Goal: Task Accomplishment & Management: Use online tool/utility

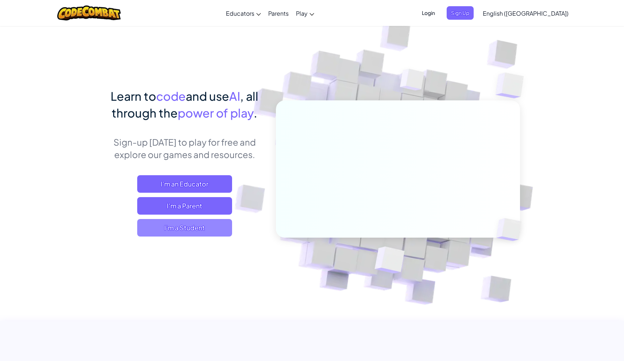
click at [175, 230] on span "I'm a Student" at bounding box center [184, 228] width 95 height 18
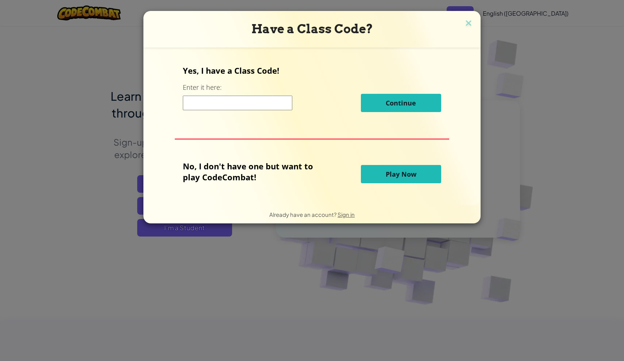
click at [381, 177] on button "Play Now" at bounding box center [401, 174] width 80 height 18
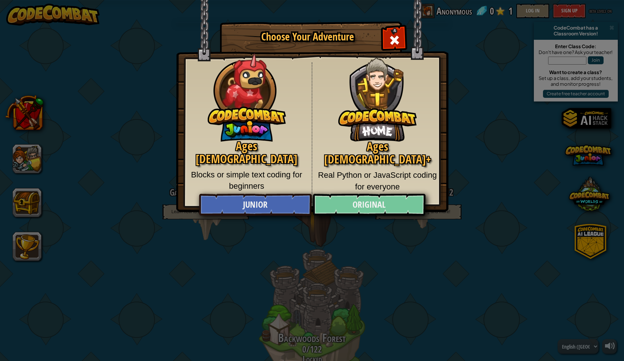
click at [339, 207] on link "Original" at bounding box center [369, 205] width 112 height 22
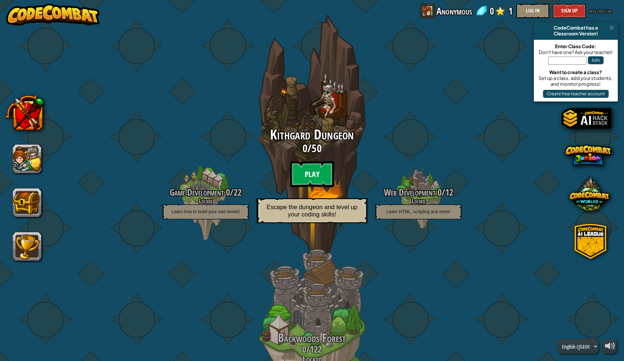
click at [314, 167] on btn "Play" at bounding box center [312, 174] width 44 height 26
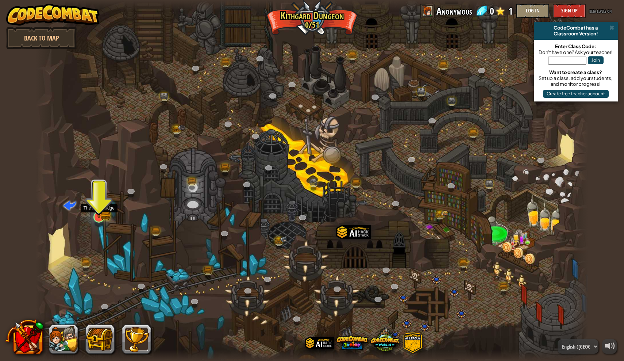
click at [99, 206] on img at bounding box center [99, 201] width 9 height 9
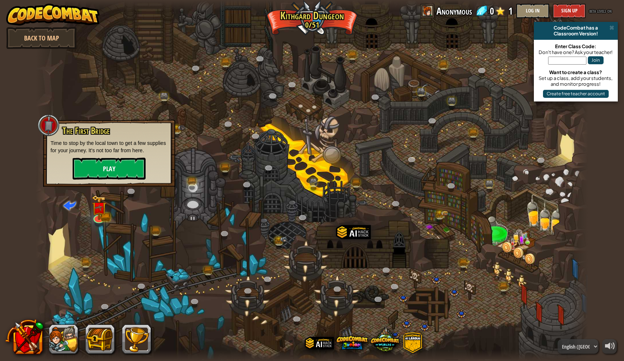
click at [106, 174] on button "Play" at bounding box center [109, 169] width 73 height 22
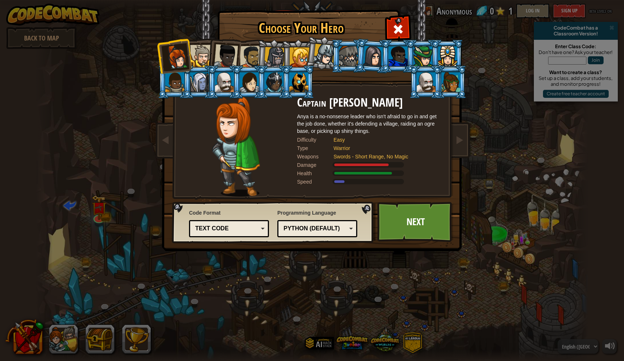
click at [242, 231] on div "Text code" at bounding box center [226, 228] width 63 height 8
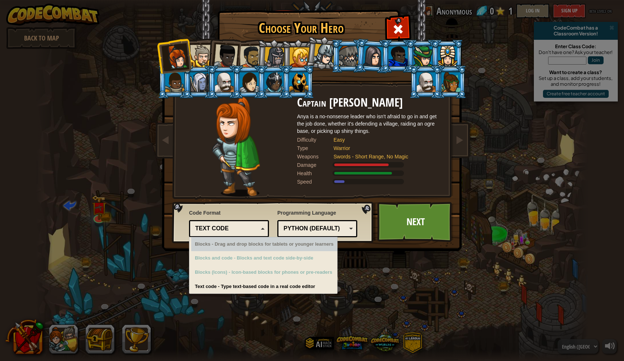
click at [231, 222] on div "Text code Blocks and code Blocks Blocks (Icons) Text code" at bounding box center [229, 228] width 80 height 17
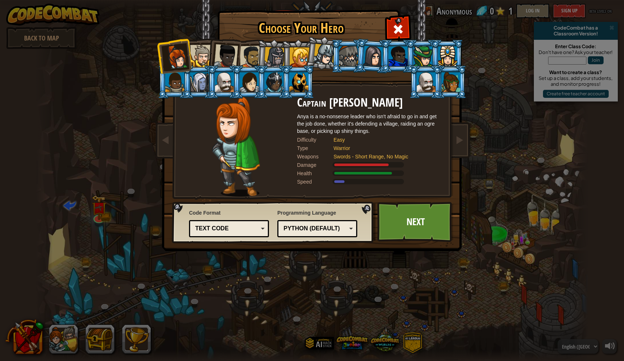
click at [332, 228] on div "Python (Default)" at bounding box center [315, 228] width 63 height 8
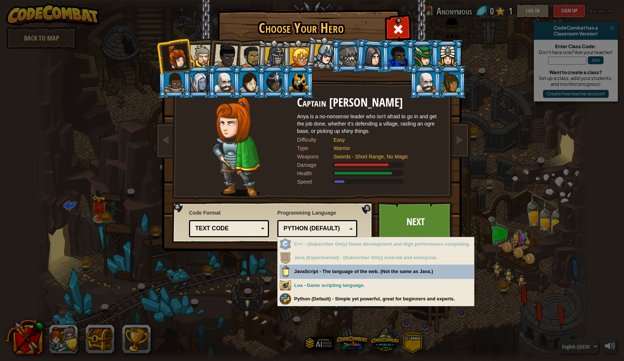
click at [332, 228] on div "Python (Default)" at bounding box center [315, 228] width 63 height 8
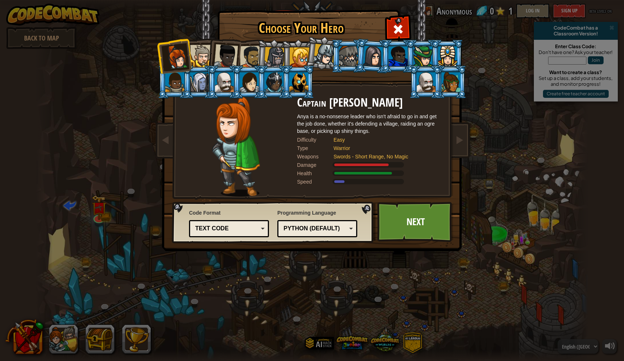
click at [231, 232] on div "Text code" at bounding box center [229, 228] width 70 height 11
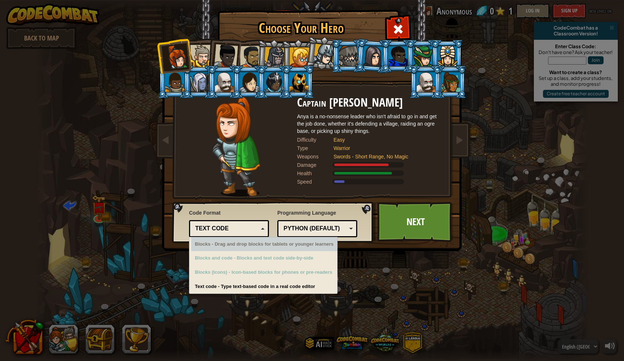
click at [248, 81] on div at bounding box center [249, 82] width 19 height 20
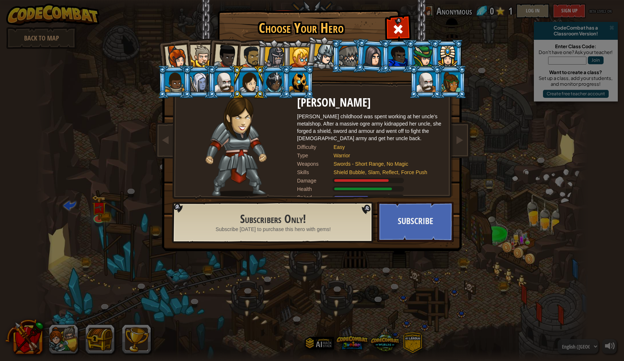
click at [449, 54] on div at bounding box center [447, 56] width 19 height 20
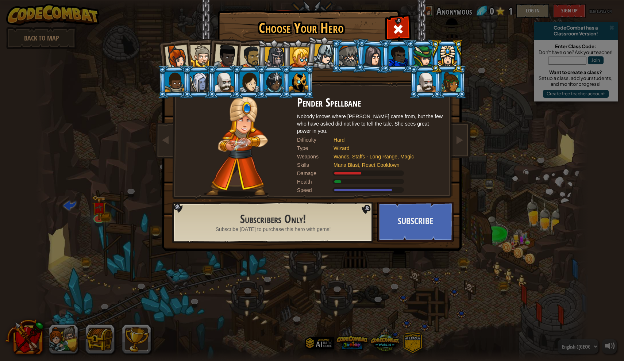
click at [250, 81] on div at bounding box center [249, 82] width 19 height 20
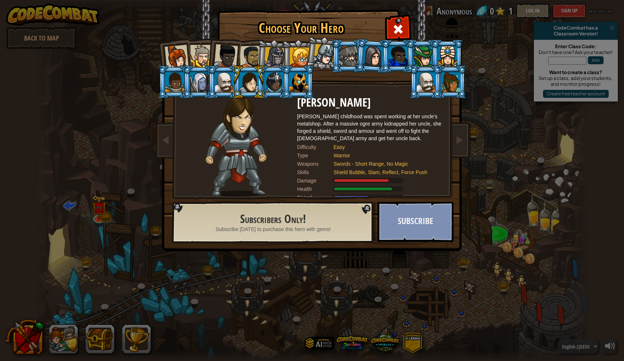
click at [414, 235] on button "Subscribe" at bounding box center [415, 222] width 76 height 40
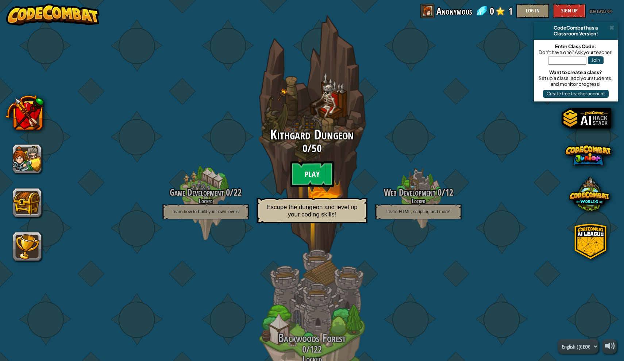
click at [316, 173] on btn "Play" at bounding box center [312, 174] width 44 height 26
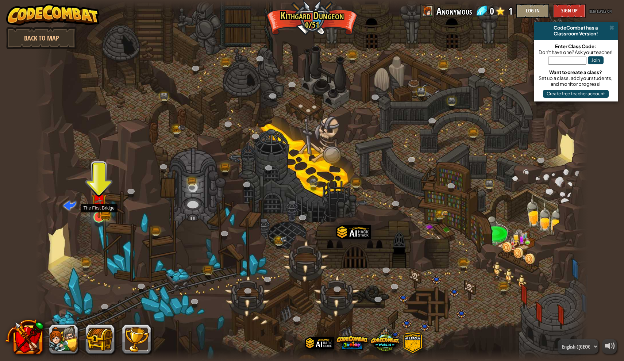
click at [99, 214] on img at bounding box center [98, 201] width 15 height 33
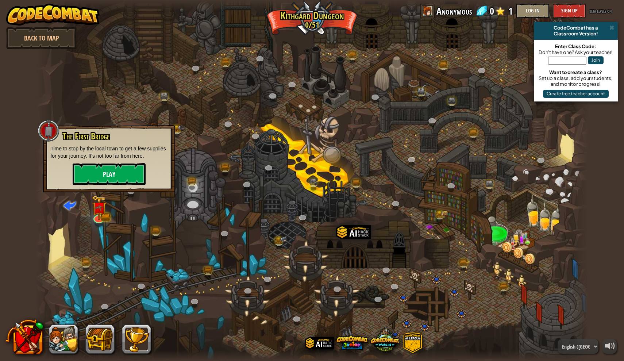
click at [108, 174] on button "Play" at bounding box center [109, 174] width 73 height 22
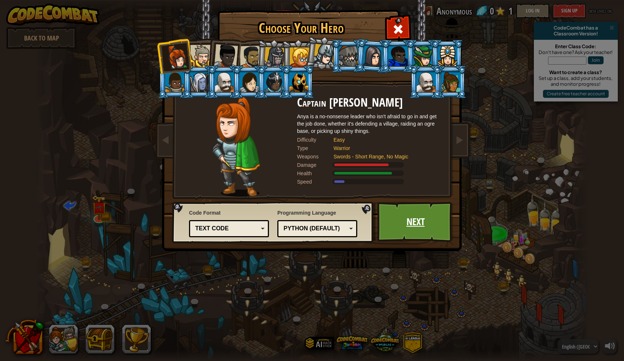
click at [411, 225] on link "Next" at bounding box center [415, 222] width 76 height 40
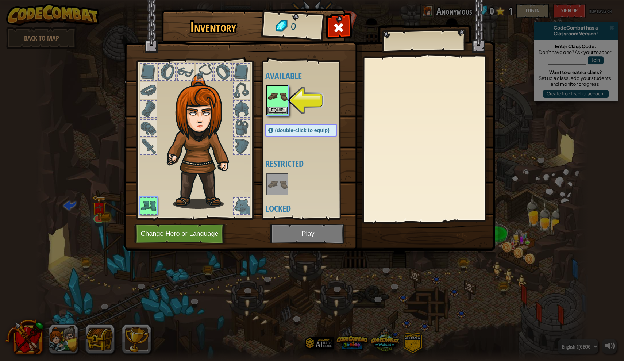
click at [283, 100] on img at bounding box center [277, 96] width 20 height 20
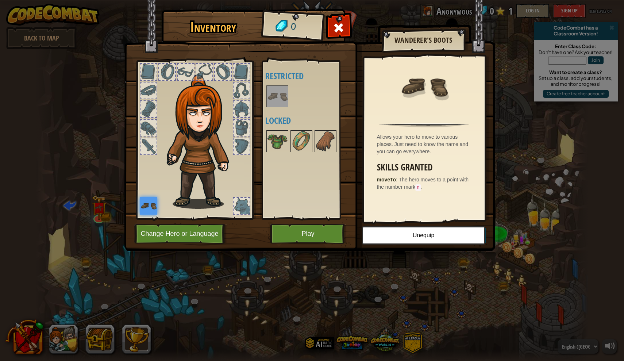
click at [305, 234] on button "Play" at bounding box center [308, 234] width 76 height 20
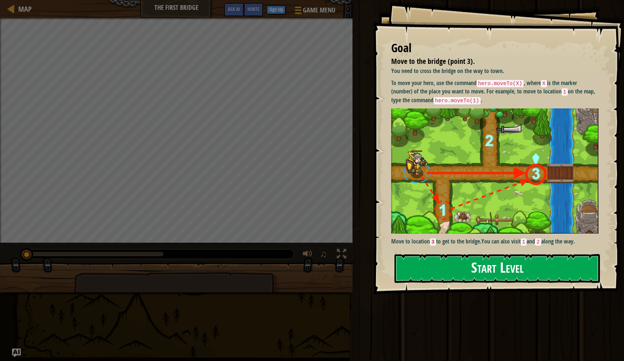
click at [435, 267] on button "Start Level" at bounding box center [497, 268] width 205 height 29
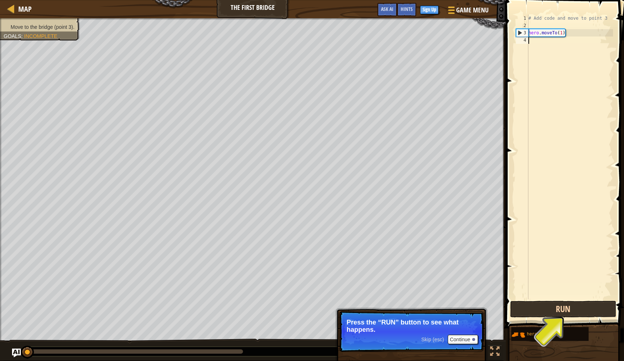
click at [539, 307] on button "Run" at bounding box center [563, 309] width 106 height 17
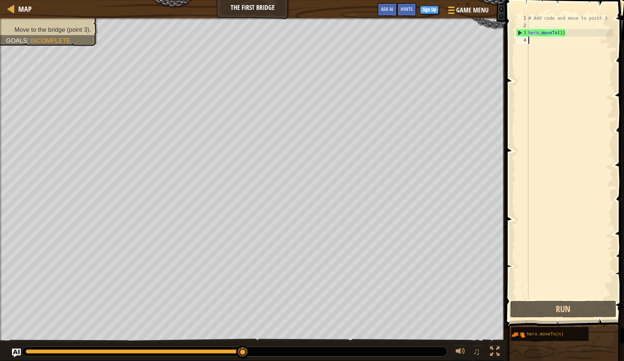
type textarea "g"
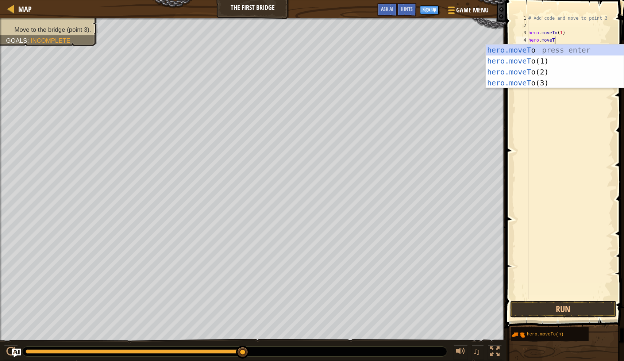
scroll to position [3, 2]
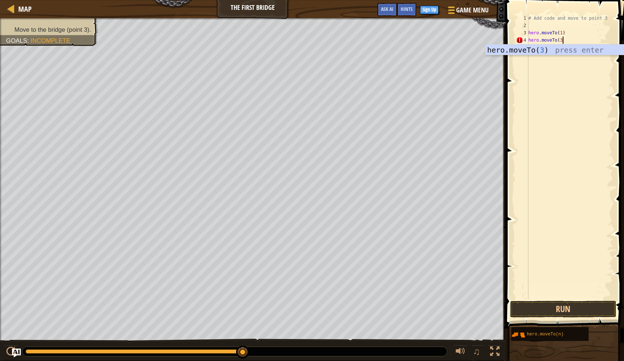
type textarea "hero.moveTo(3)"
click at [547, 308] on button "Run" at bounding box center [563, 309] width 106 height 17
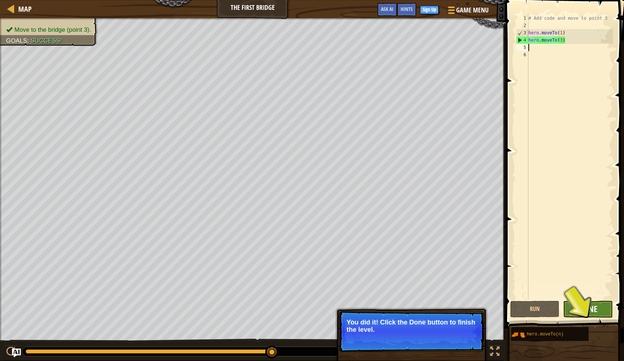
click at [585, 308] on span "Done" at bounding box center [587, 309] width 19 height 12
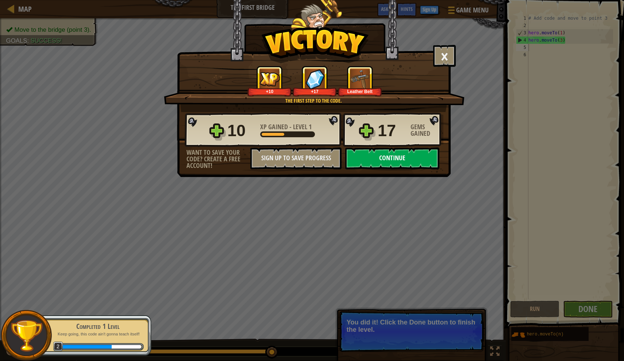
click at [378, 159] on button "Continue" at bounding box center [392, 158] width 94 height 22
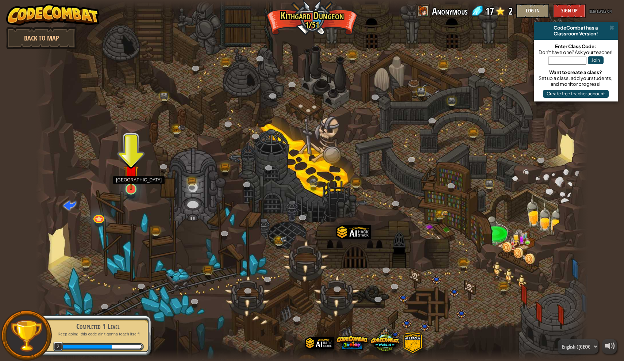
click at [130, 191] on link at bounding box center [130, 188] width 15 height 15
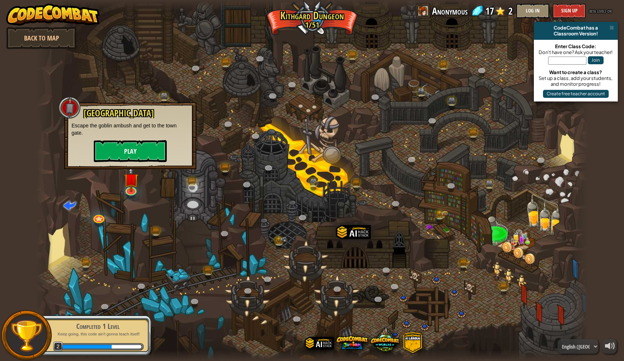
click at [130, 152] on button "Play" at bounding box center [130, 151] width 73 height 22
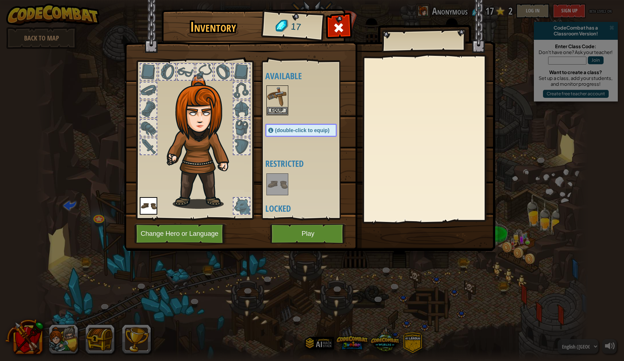
click at [149, 204] on img at bounding box center [149, 206] width 18 height 18
click at [277, 104] on img at bounding box center [277, 96] width 20 height 20
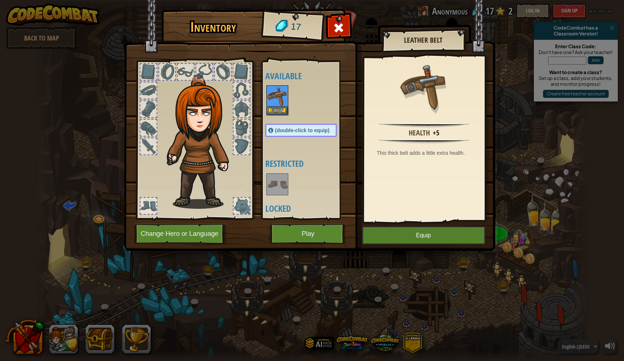
click at [277, 104] on img at bounding box center [277, 96] width 20 height 20
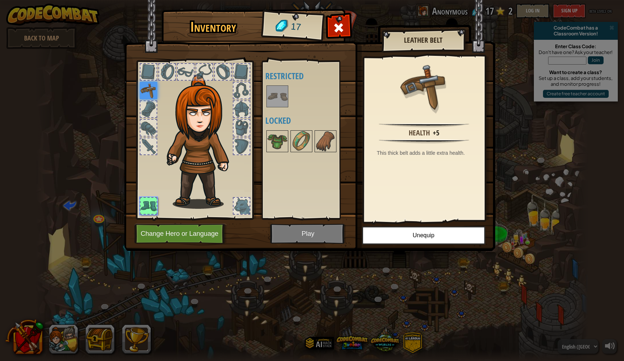
click at [301, 238] on img at bounding box center [309, 118] width 371 height 265
click at [420, 38] on h2 "Leather Belt" at bounding box center [423, 40] width 69 height 8
click at [161, 173] on div at bounding box center [194, 138] width 120 height 164
click at [149, 88] on img at bounding box center [149, 91] width 18 height 18
click at [197, 105] on img at bounding box center [203, 141] width 78 height 134
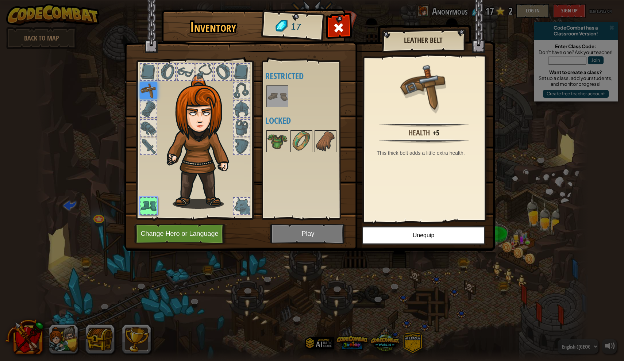
click at [430, 41] on h2 "Leather Belt" at bounding box center [423, 40] width 69 height 8
click at [423, 134] on div "Health" at bounding box center [419, 133] width 21 height 11
click at [300, 140] on img at bounding box center [301, 141] width 20 height 20
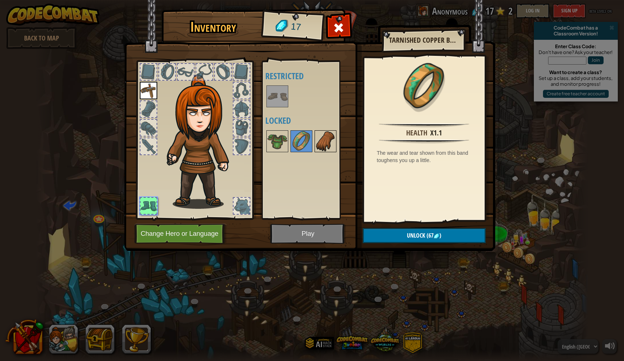
click at [326, 143] on img at bounding box center [325, 141] width 20 height 20
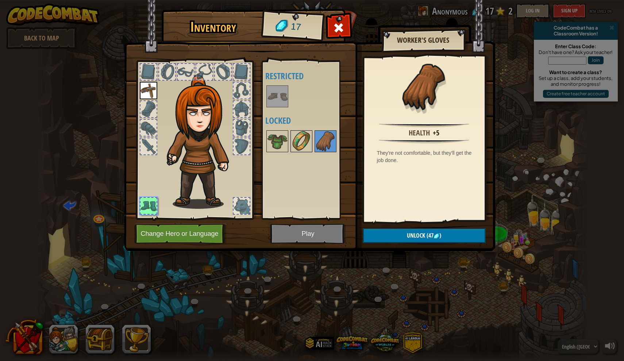
click at [303, 139] on img at bounding box center [301, 141] width 20 height 20
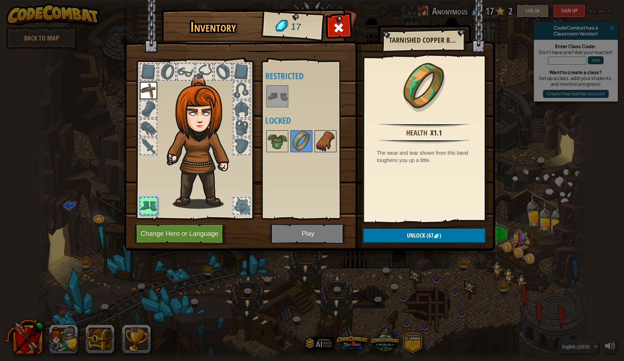
click at [326, 144] on img at bounding box center [325, 141] width 20 height 20
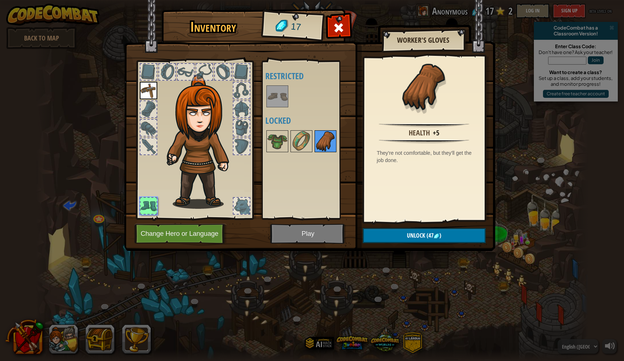
click at [326, 144] on img at bounding box center [325, 141] width 20 height 20
click at [339, 25] on span at bounding box center [339, 28] width 12 height 12
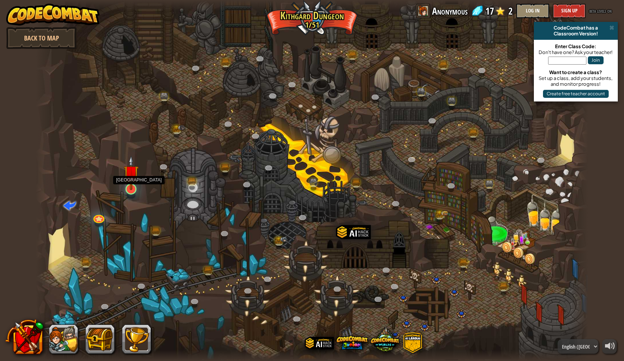
click at [131, 188] on img at bounding box center [131, 172] width 15 height 35
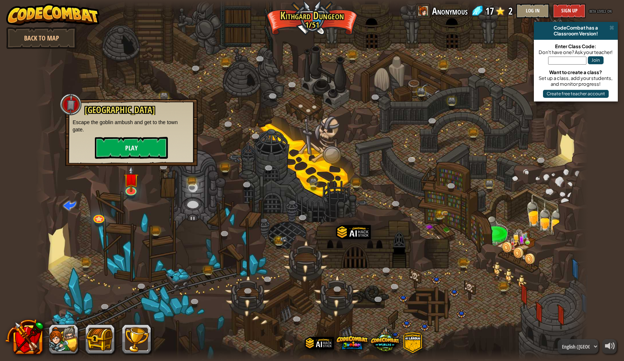
click at [131, 148] on button "Play" at bounding box center [131, 148] width 73 height 22
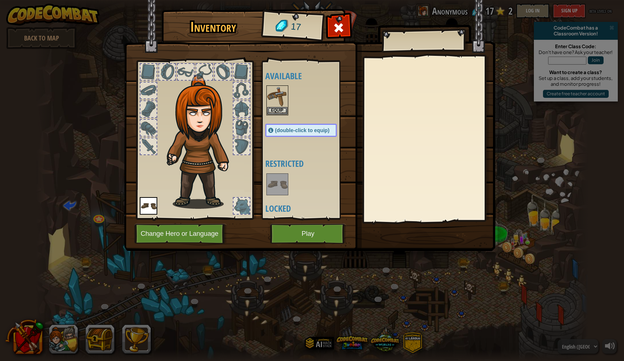
click at [296, 237] on button "Play" at bounding box center [308, 234] width 76 height 20
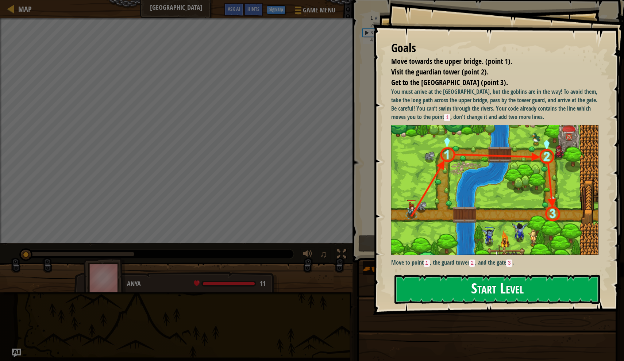
click at [416, 293] on button "Start Level" at bounding box center [497, 289] width 205 height 29
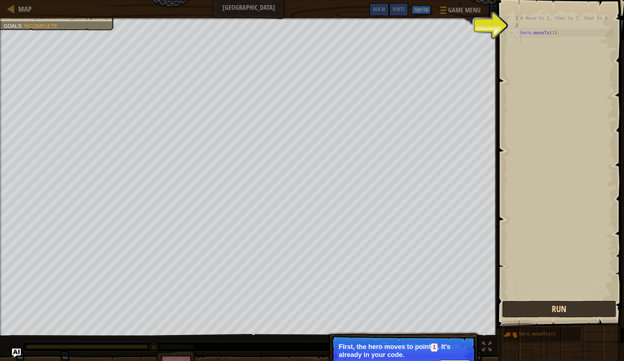
click at [544, 308] on button "Run" at bounding box center [559, 309] width 114 height 17
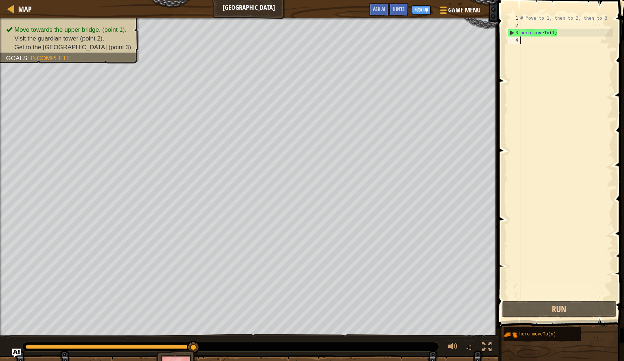
click at [554, 34] on div "# Move to 1, then to 2, then to 3 hero . moveTo ( 1 )" at bounding box center [566, 164] width 94 height 299
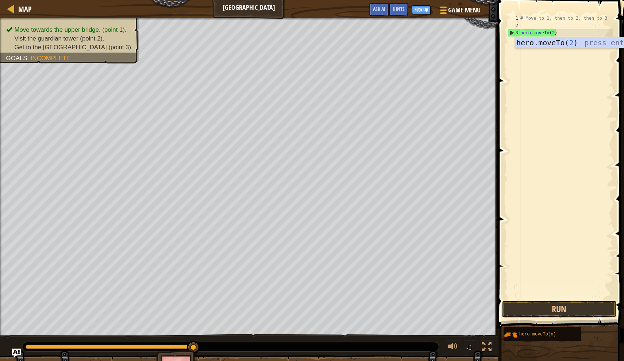
scroll to position [3, 3]
click at [569, 308] on button "Run" at bounding box center [559, 309] width 114 height 17
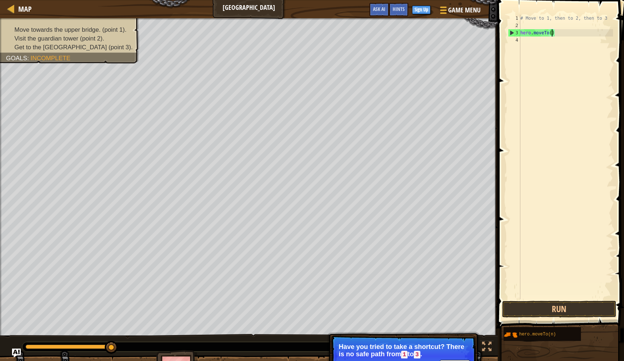
type textarea "hero.moveTo(1)"
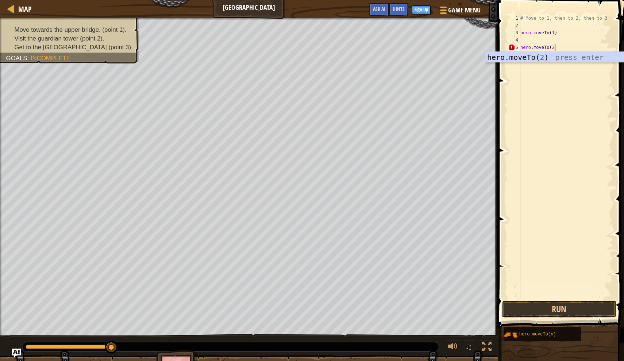
type textarea "hero.moveTo(2)"
type textarea "hero.moveTo(3)"
click at [540, 309] on button "Run" at bounding box center [559, 309] width 114 height 17
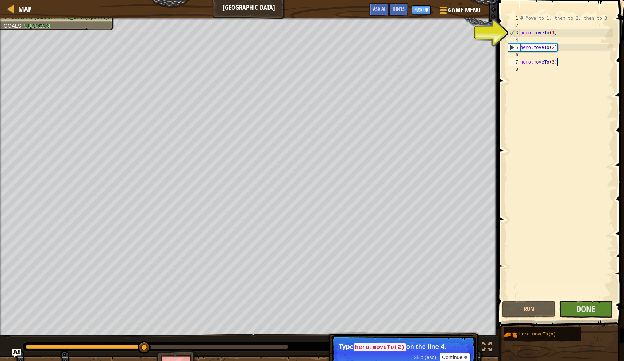
click at [448, 358] on button "Continue" at bounding box center [455, 357] width 30 height 9
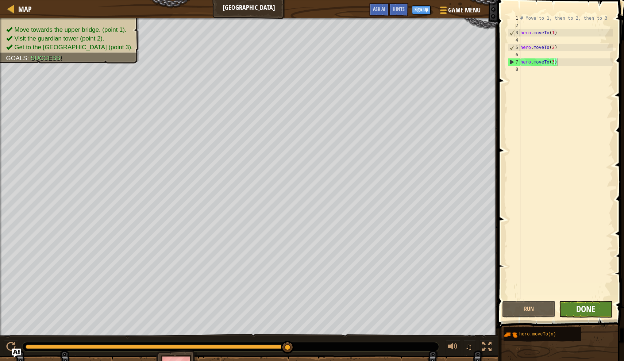
click at [587, 308] on span "Done" at bounding box center [585, 309] width 19 height 12
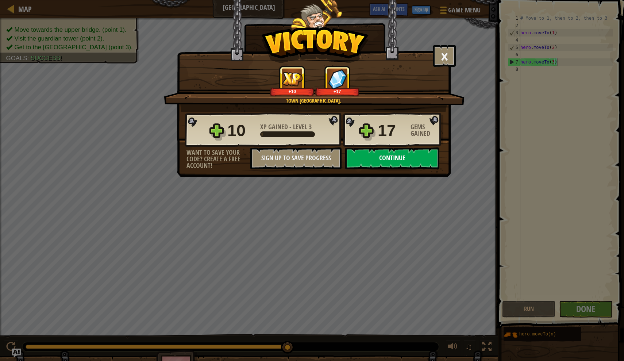
click at [396, 158] on button "Continue" at bounding box center [392, 158] width 94 height 22
